Goal: Unclear: Browse casually

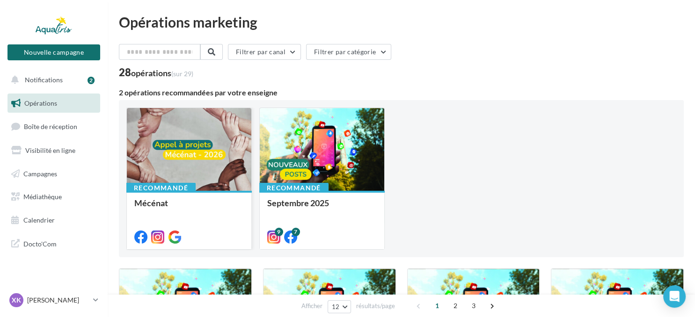
click at [172, 156] on div at bounding box center [189, 150] width 125 height 84
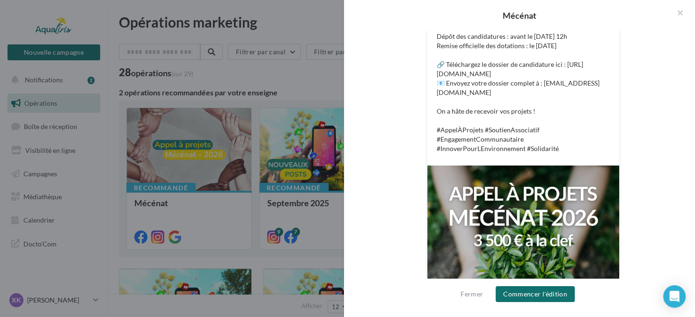
scroll to position [375, 0]
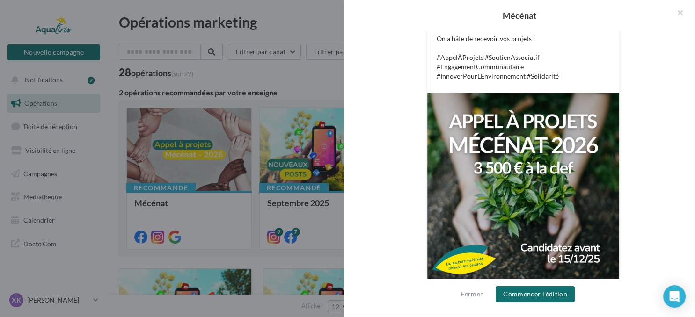
click at [312, 14] on div at bounding box center [347, 158] width 695 height 317
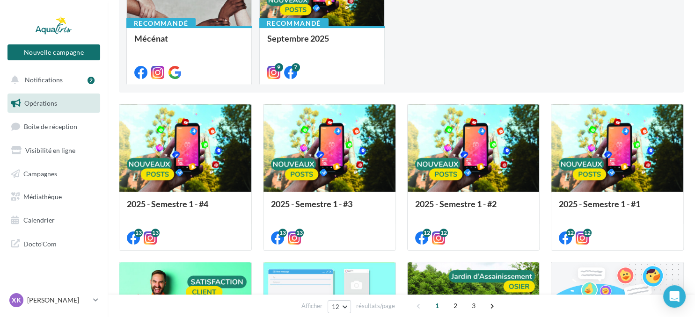
scroll to position [0, 0]
